Goal: Navigation & Orientation: Understand site structure

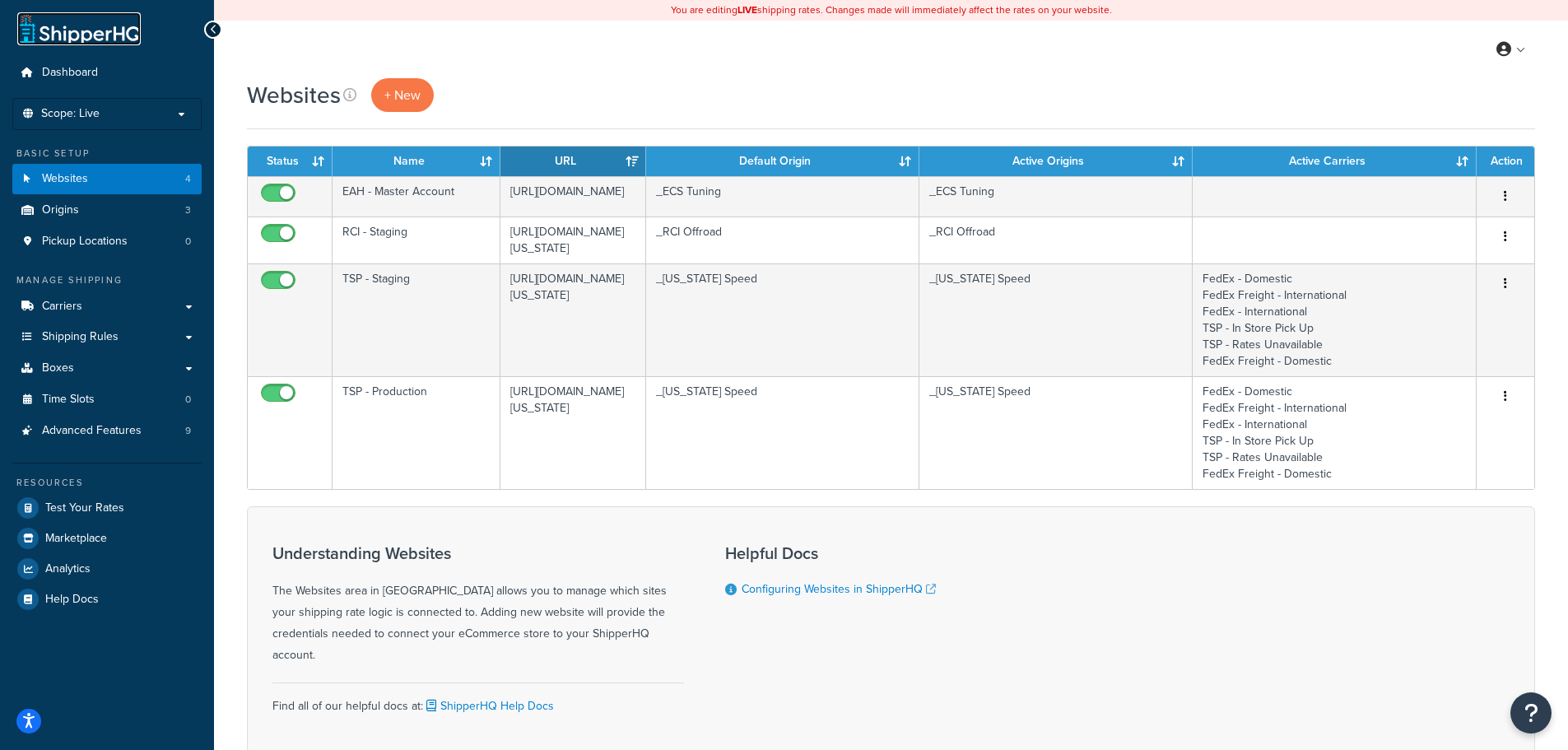
click at [91, 40] on link at bounding box center [79, 29] width 124 height 33
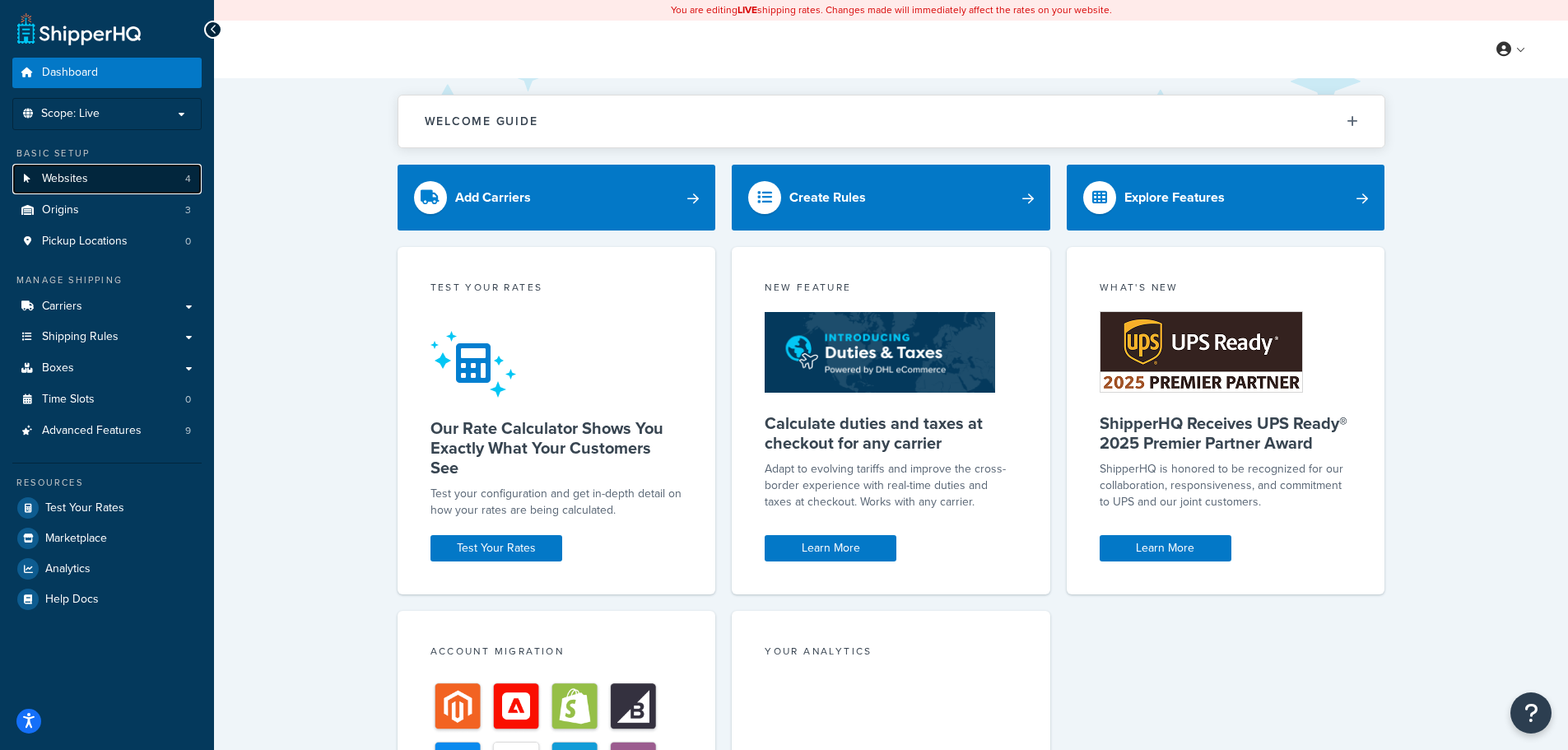
click at [118, 189] on link "Websites 4" at bounding box center [107, 178] width 189 height 30
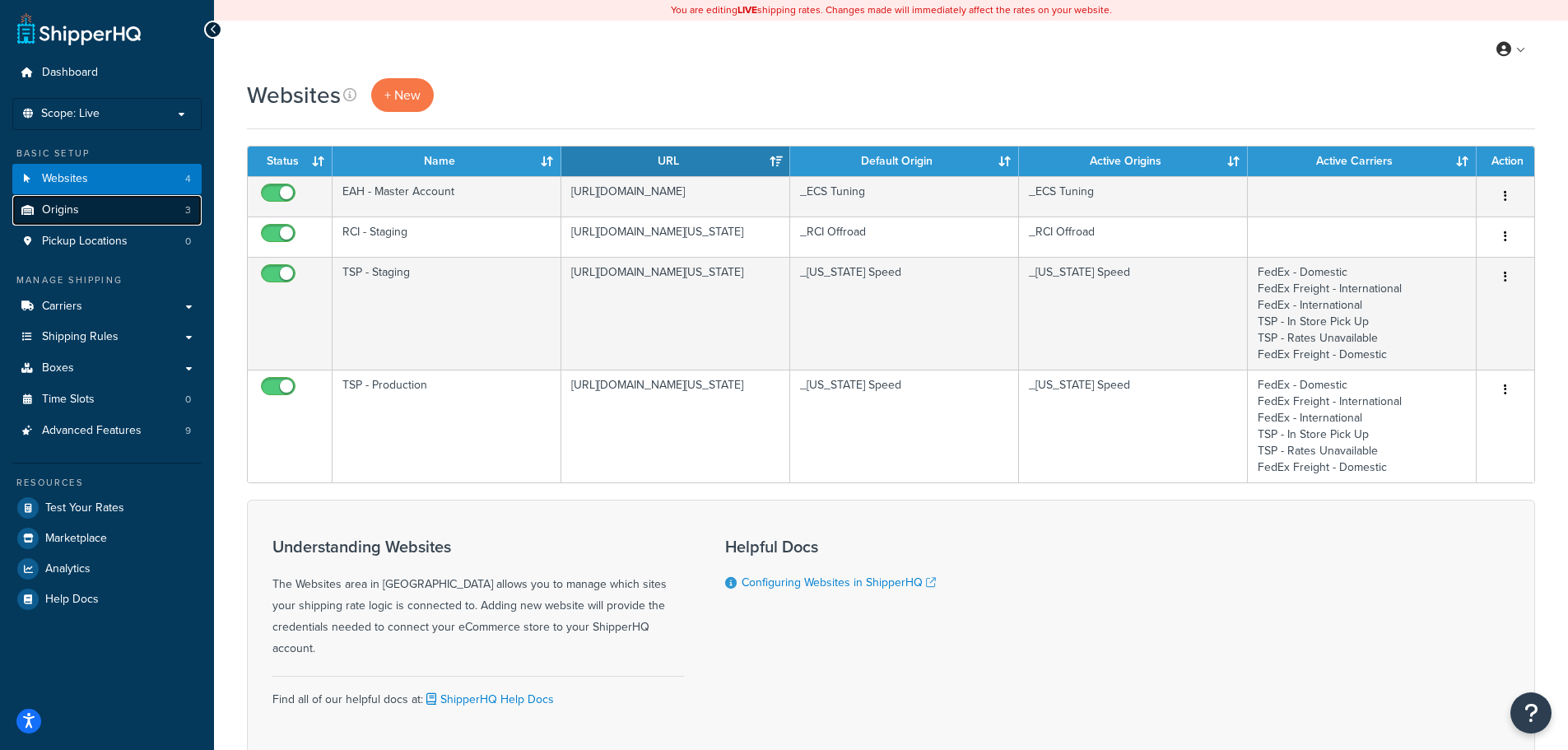
click at [157, 209] on link "Origins 3" at bounding box center [107, 209] width 189 height 30
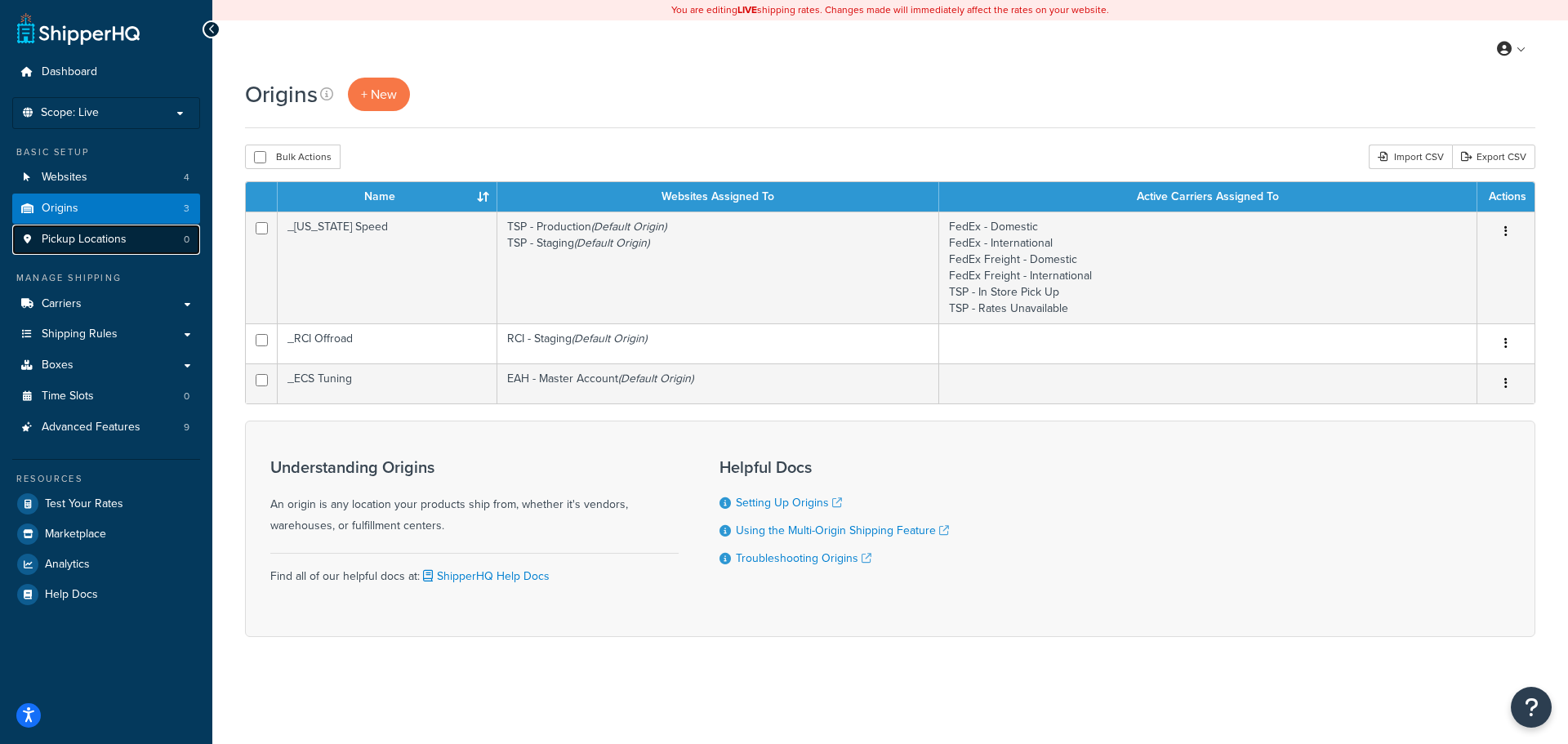
click at [141, 233] on link "Pickup Locations 0" at bounding box center [106, 239] width 188 height 30
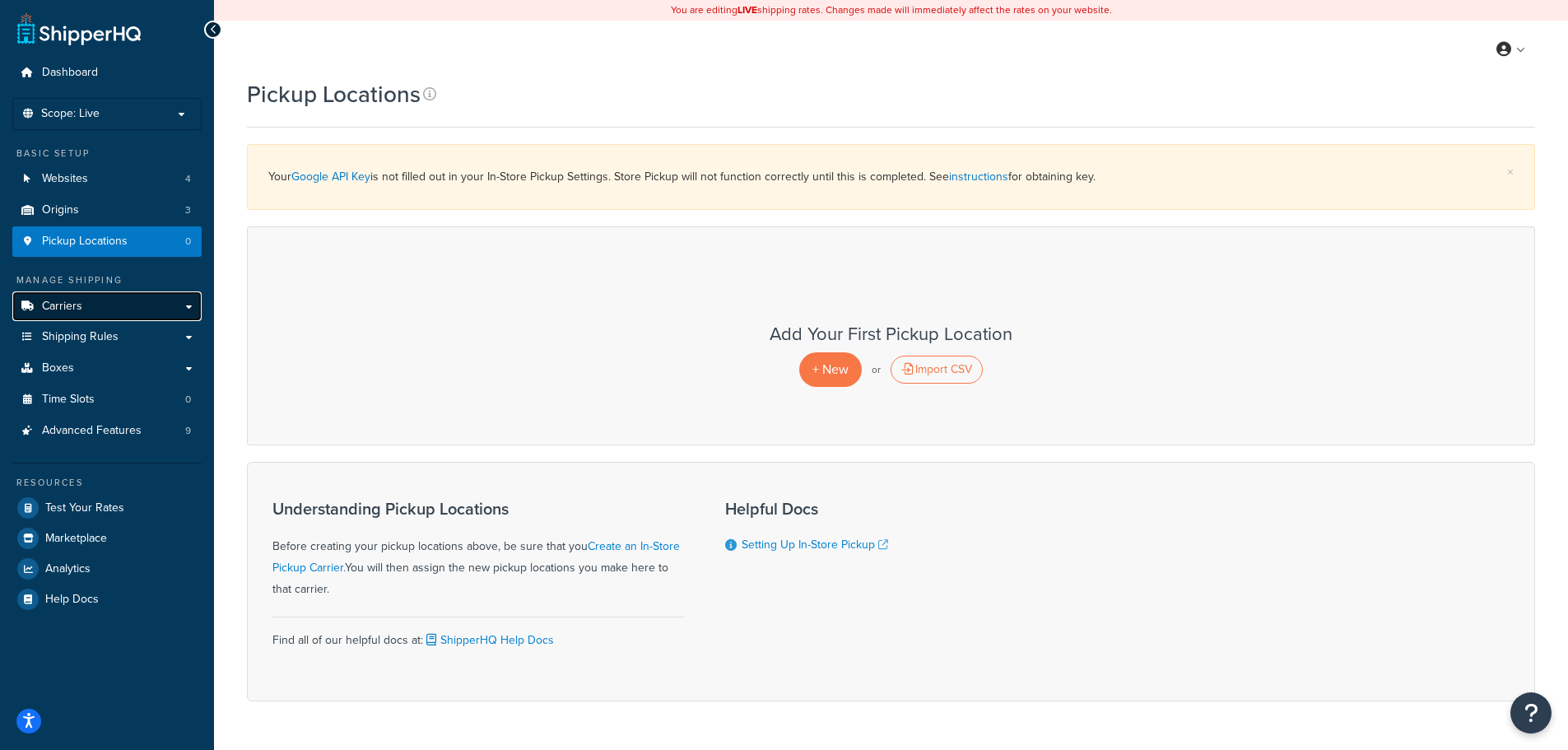
click at [121, 302] on link "Carriers" at bounding box center [107, 306] width 189 height 30
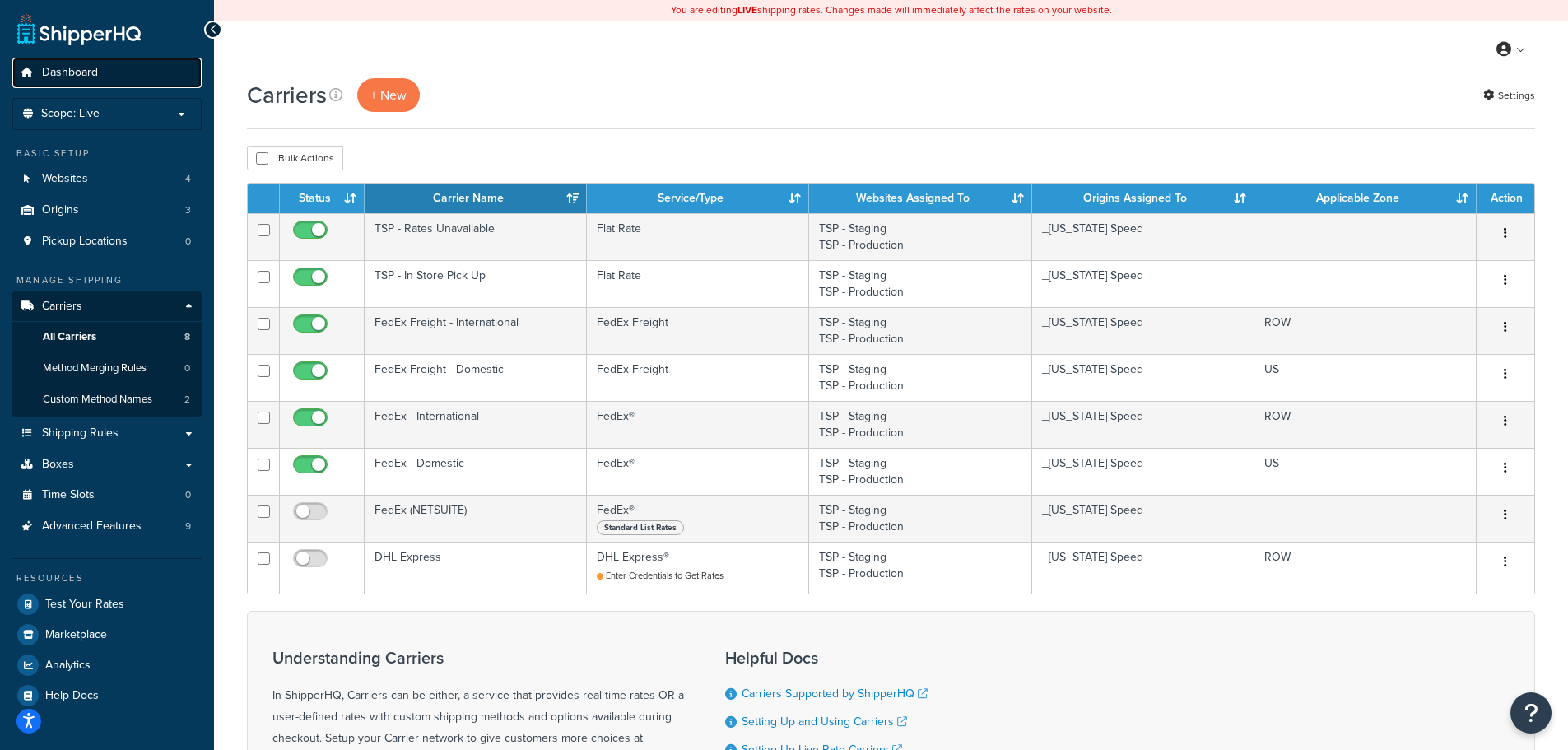
click at [109, 76] on link "Dashboard" at bounding box center [107, 72] width 189 height 30
